Goal: Information Seeking & Learning: Learn about a topic

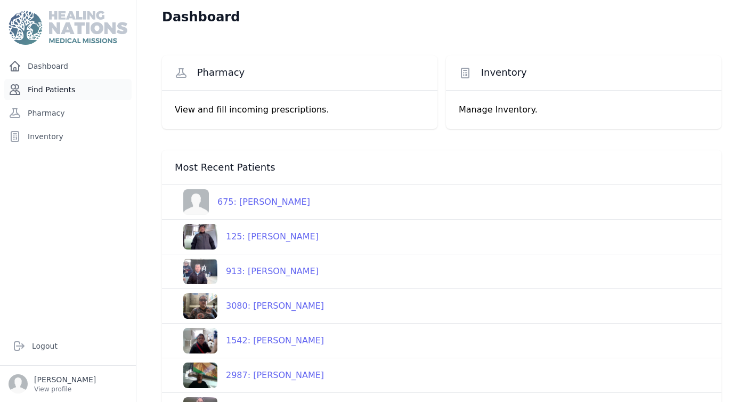
click at [64, 88] on link "Find Patients" at bounding box center [67, 89] width 127 height 21
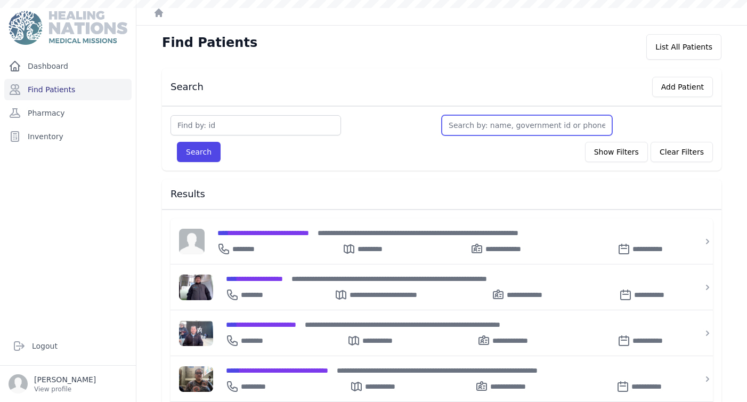
click at [475, 124] on input "text" at bounding box center [527, 125] width 170 height 20
type input "Ma"
type input "Mar"
type input "Maria"
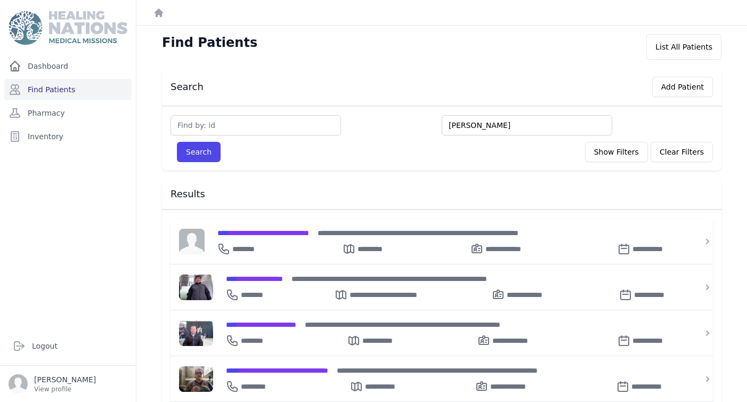
type input "Maria"
type input "Maria Jos"
type input "Maria Jose"
click at [177, 142] on button "Search" at bounding box center [199, 152] width 44 height 20
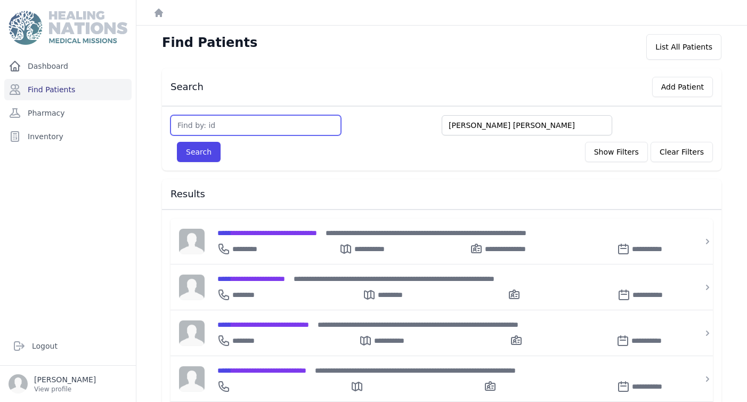
click at [260, 127] on input "text" at bounding box center [255, 125] width 170 height 20
type input "Sharon Sando"
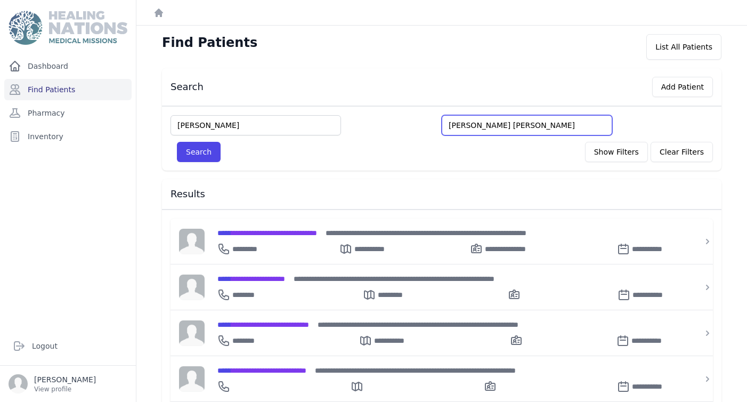
click at [505, 125] on input "Maria Jose" at bounding box center [527, 125] width 170 height 20
drag, startPoint x: 505, startPoint y: 125, endPoint x: 442, endPoint y: 125, distance: 63.9
click at [442, 125] on input "Maria Jose" at bounding box center [527, 125] width 170 height 20
type input "S"
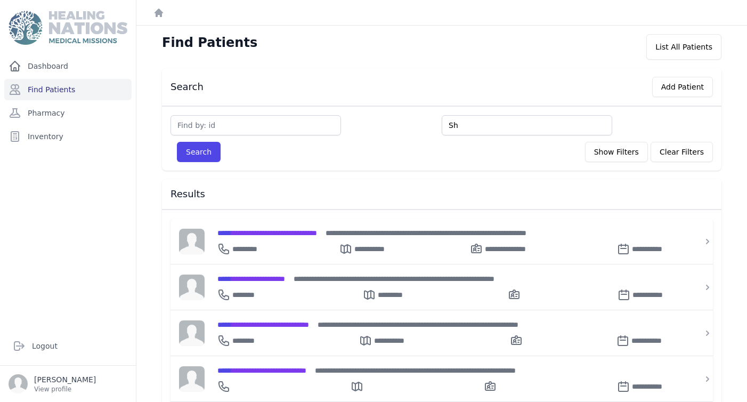
type input "Sh"
type input "Shar"
type input "Sharon"
type input "SharonS"
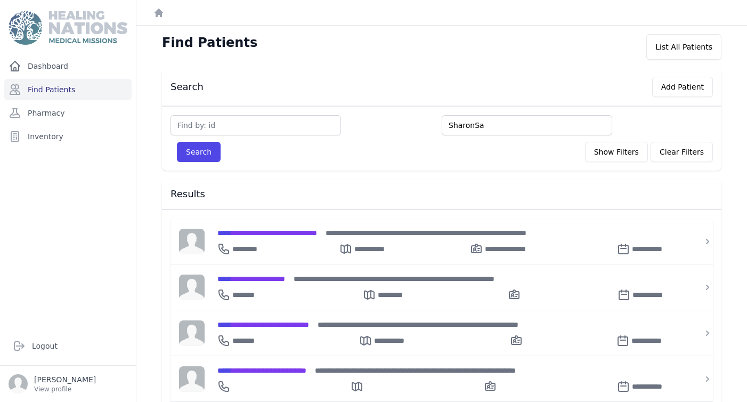
type input "SharonSa"
type input "SharonSan"
type input "SharonSa"
type input "Sharon"
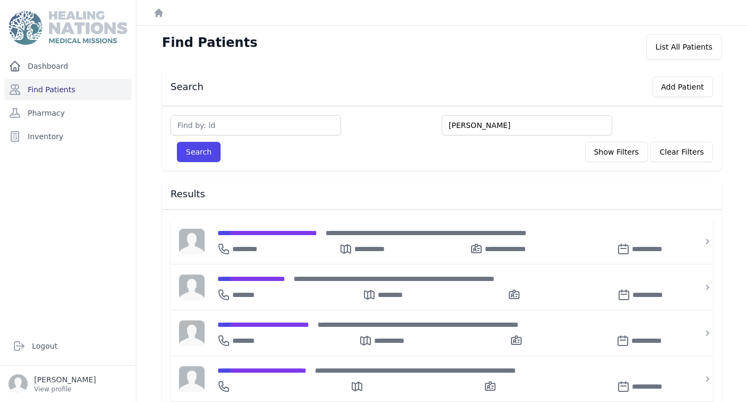
type input "Sharon S"
type input "Sharon San"
type input "Sharon Sando"
type input "Sharon Sandov"
type input "Sharon Sandoval"
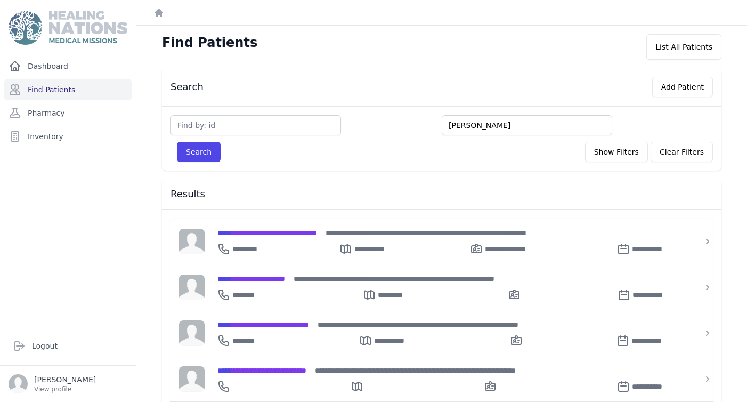
type input "Sharon Sandoval"
click at [207, 147] on button "Search" at bounding box center [199, 152] width 44 height 20
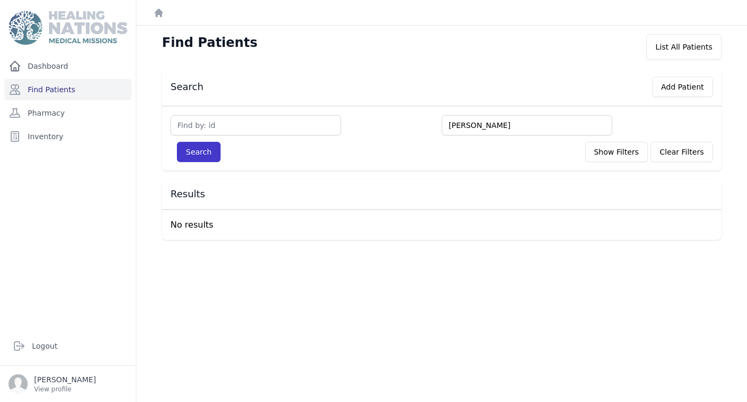
click at [207, 149] on button "Search" at bounding box center [199, 152] width 44 height 20
click at [433, 55] on div "Find Patients List All Patients" at bounding box center [441, 47] width 593 height 26
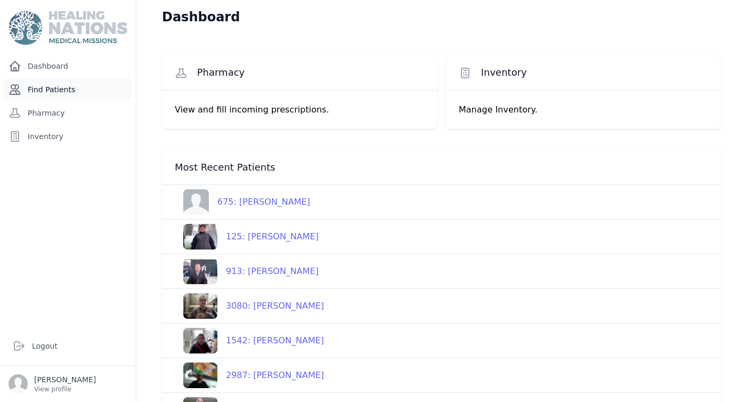
click at [56, 87] on link "Find Patients" at bounding box center [67, 89] width 127 height 21
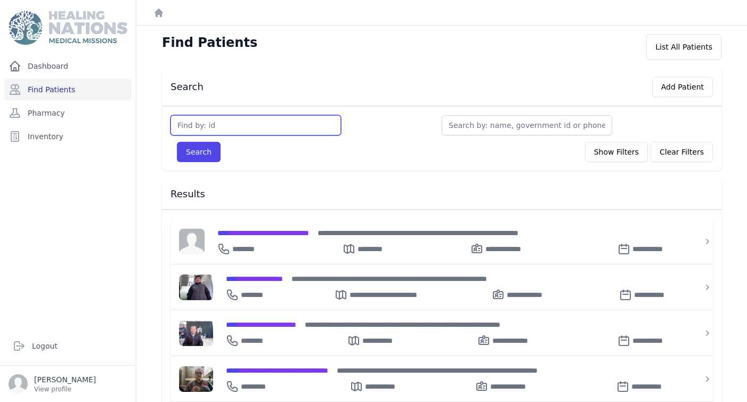
click at [238, 126] on input "text" at bounding box center [255, 125] width 170 height 20
type input "1472"
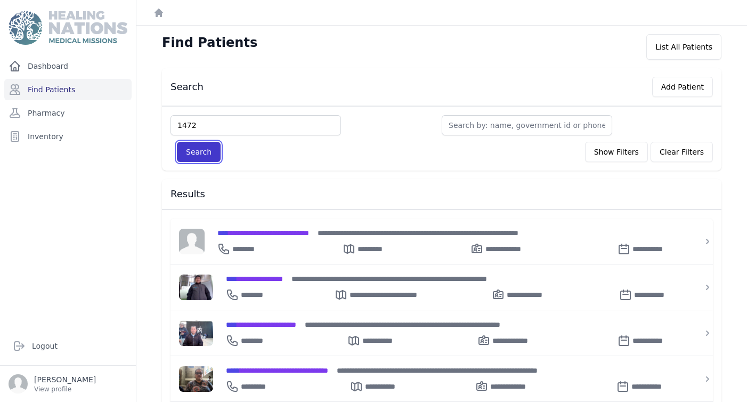
click at [202, 145] on button "Search" at bounding box center [199, 152] width 44 height 20
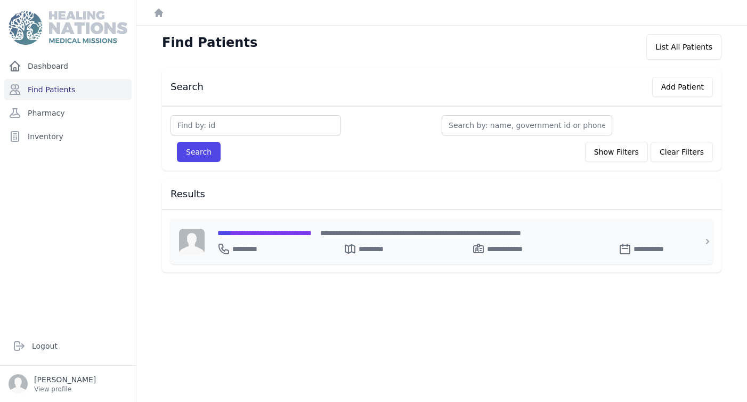
click at [274, 233] on span "**********" at bounding box center [264, 232] width 94 height 7
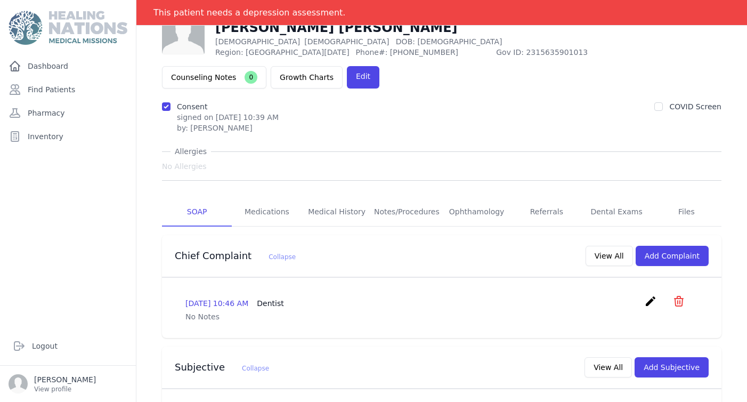
scroll to position [69, 0]
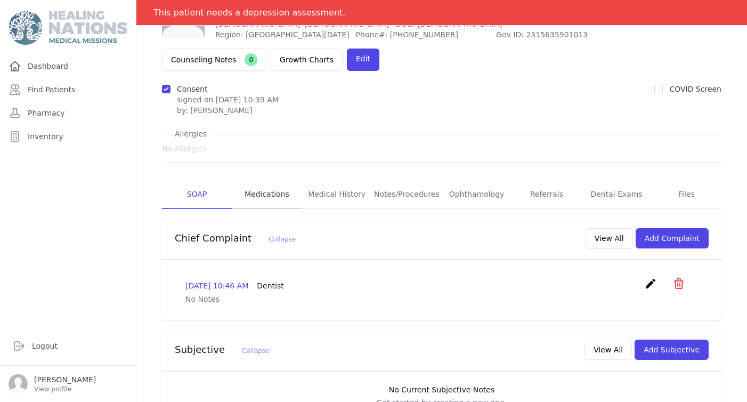
click at [267, 180] on link "Medications" at bounding box center [267, 194] width 70 height 29
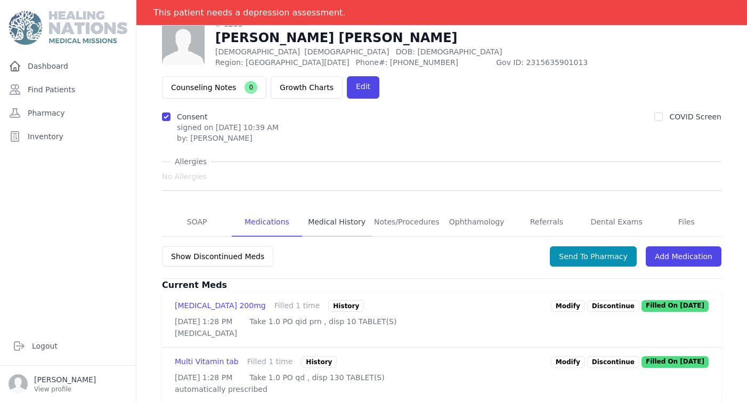
click at [363, 208] on link "Medical History" at bounding box center [337, 222] width 70 height 29
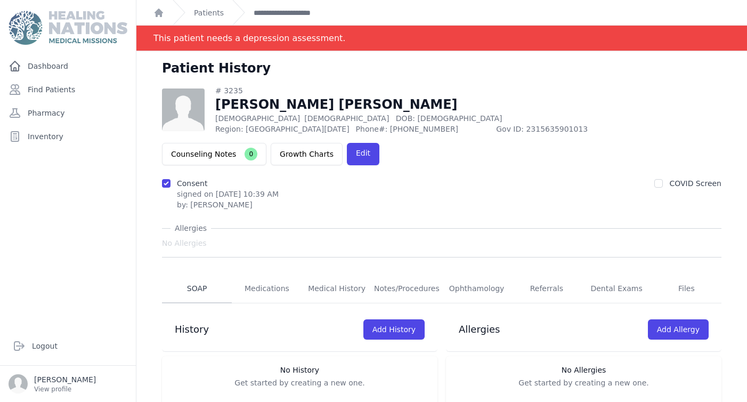
click at [194, 274] on link "SOAP" at bounding box center [197, 288] width 70 height 29
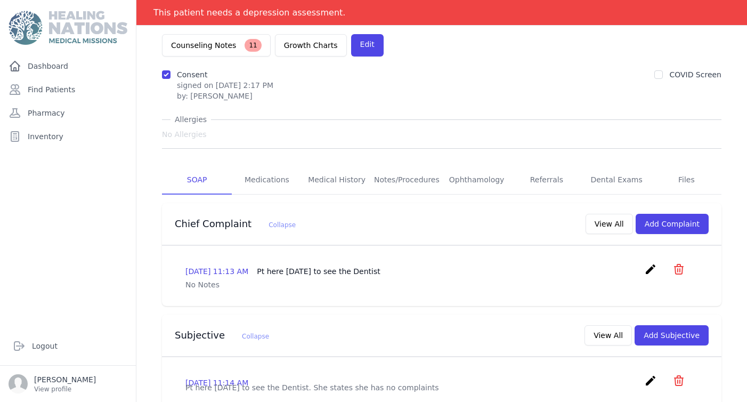
scroll to position [79, 0]
